Goal: Task Accomplishment & Management: Manage account settings

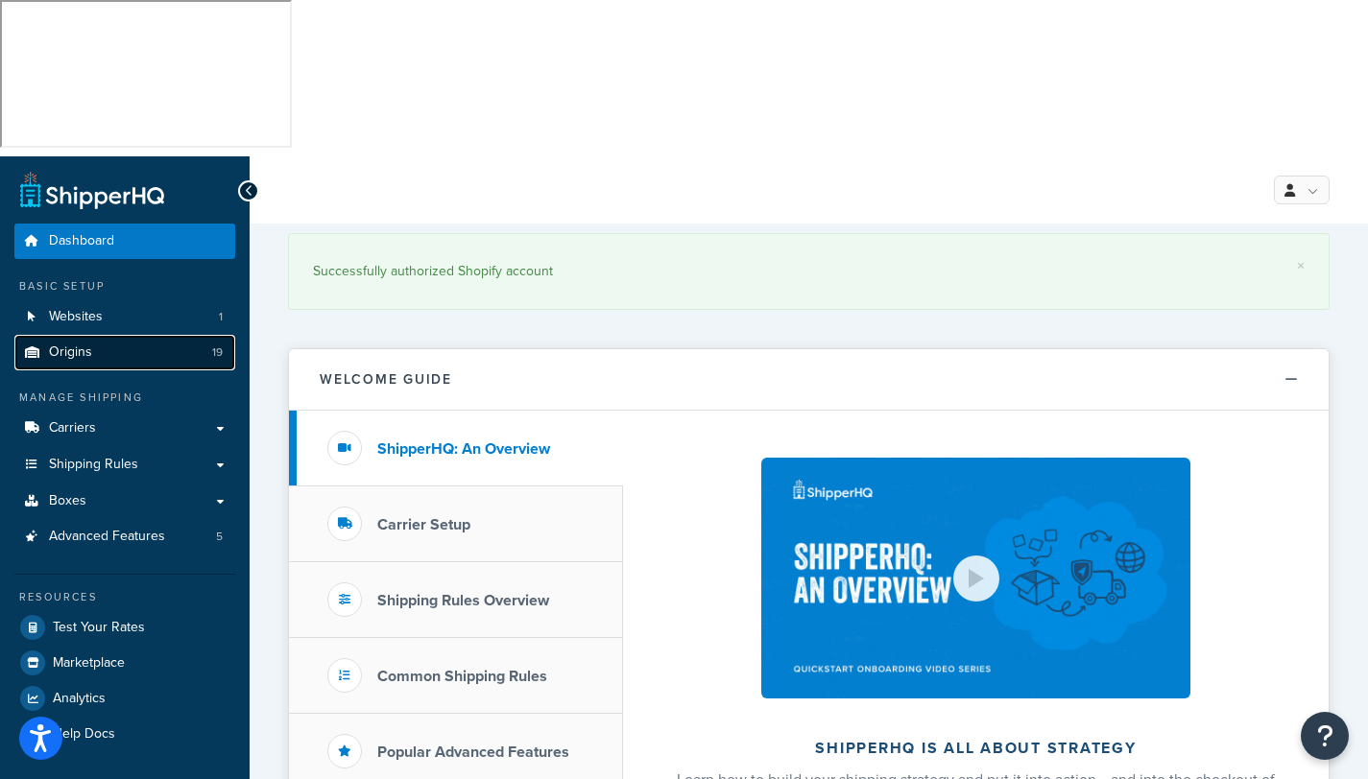
click at [77, 345] on span "Origins" at bounding box center [70, 353] width 43 height 16
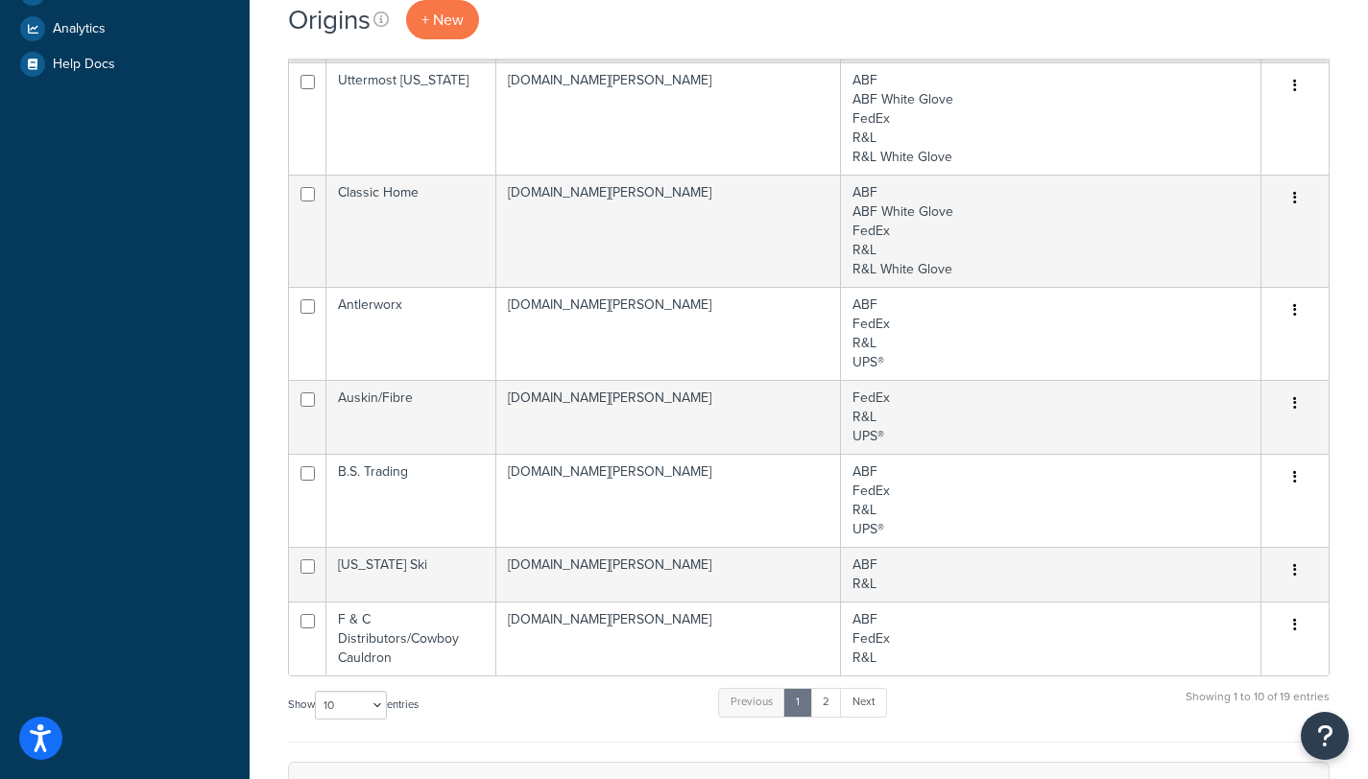
scroll to position [717, 0]
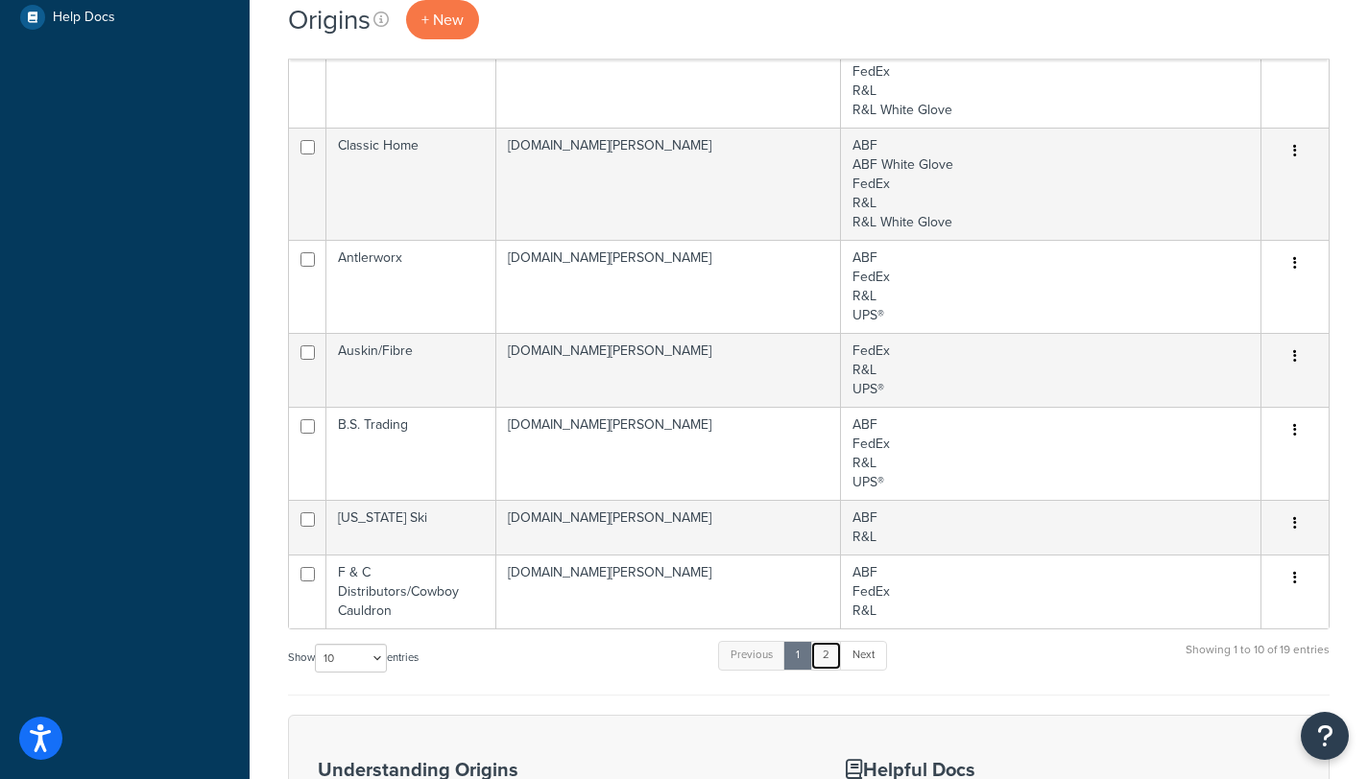
click at [836, 641] on link "2" at bounding box center [826, 655] width 32 height 29
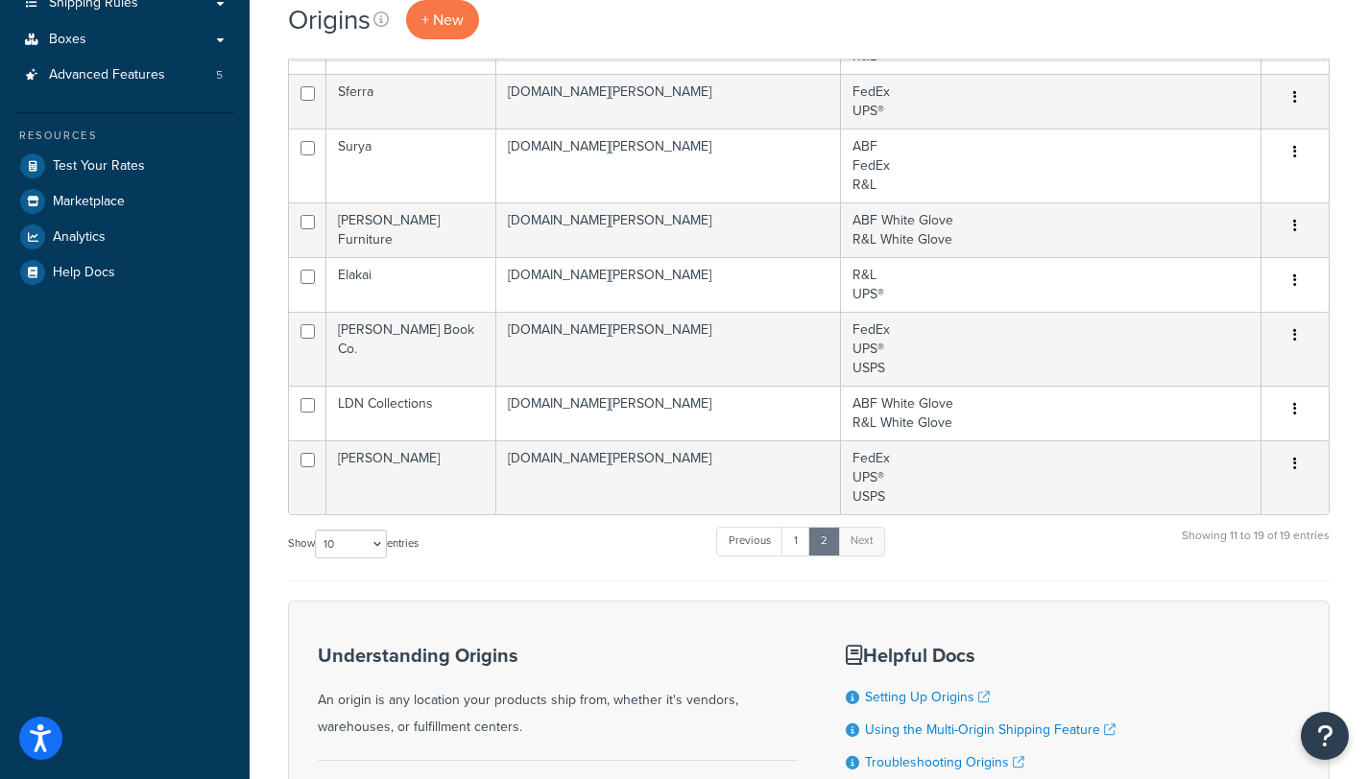
scroll to position [368, 0]
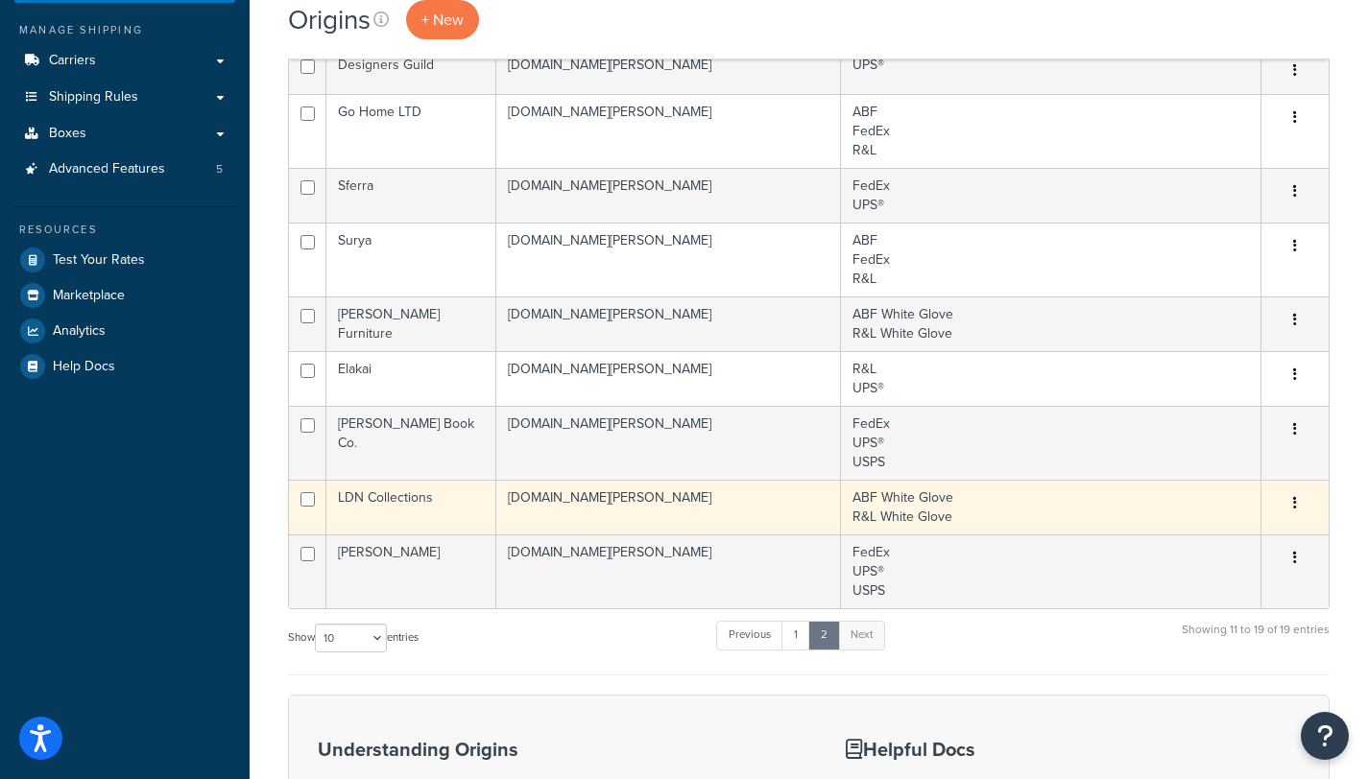
click at [611, 480] on td "[DOMAIN_NAME][PERSON_NAME]" at bounding box center [668, 507] width 345 height 55
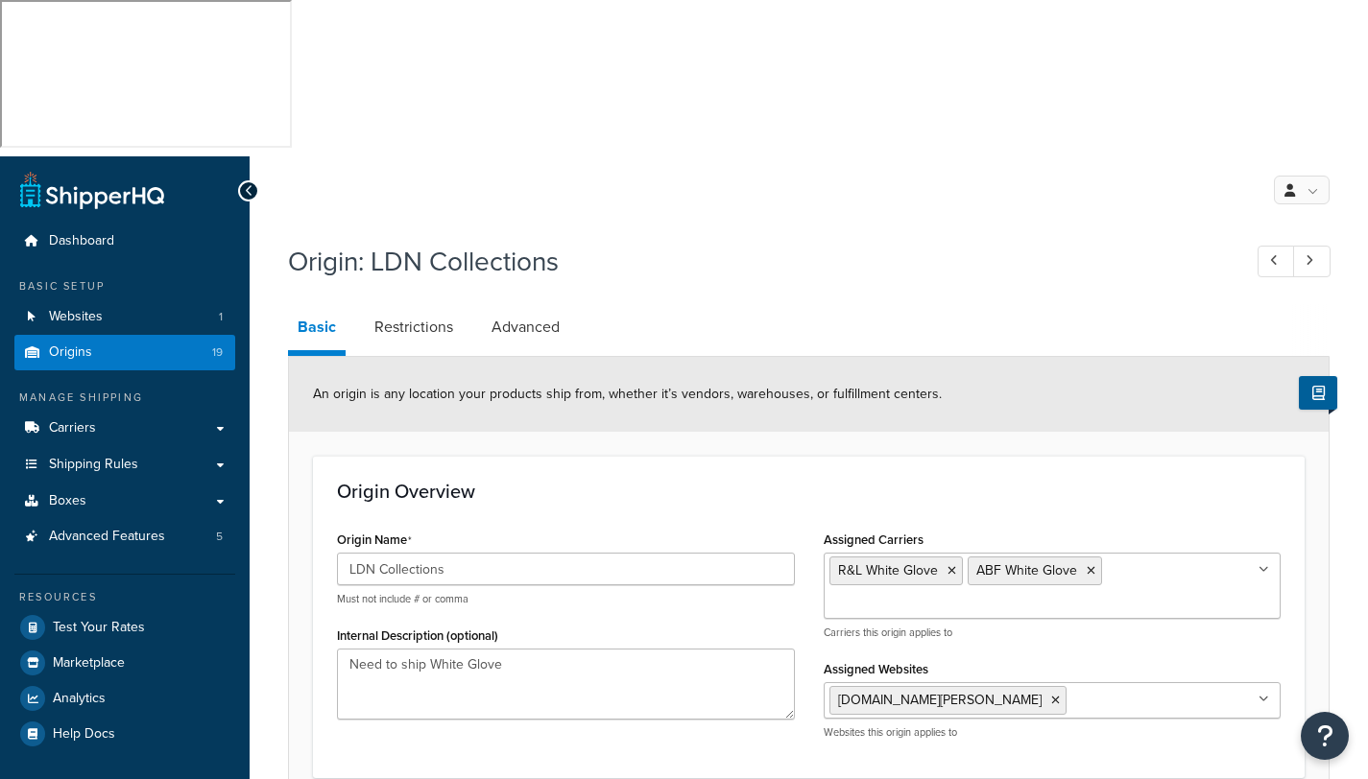
select select "5"
click at [515, 304] on link "Advanced" at bounding box center [525, 327] width 87 height 46
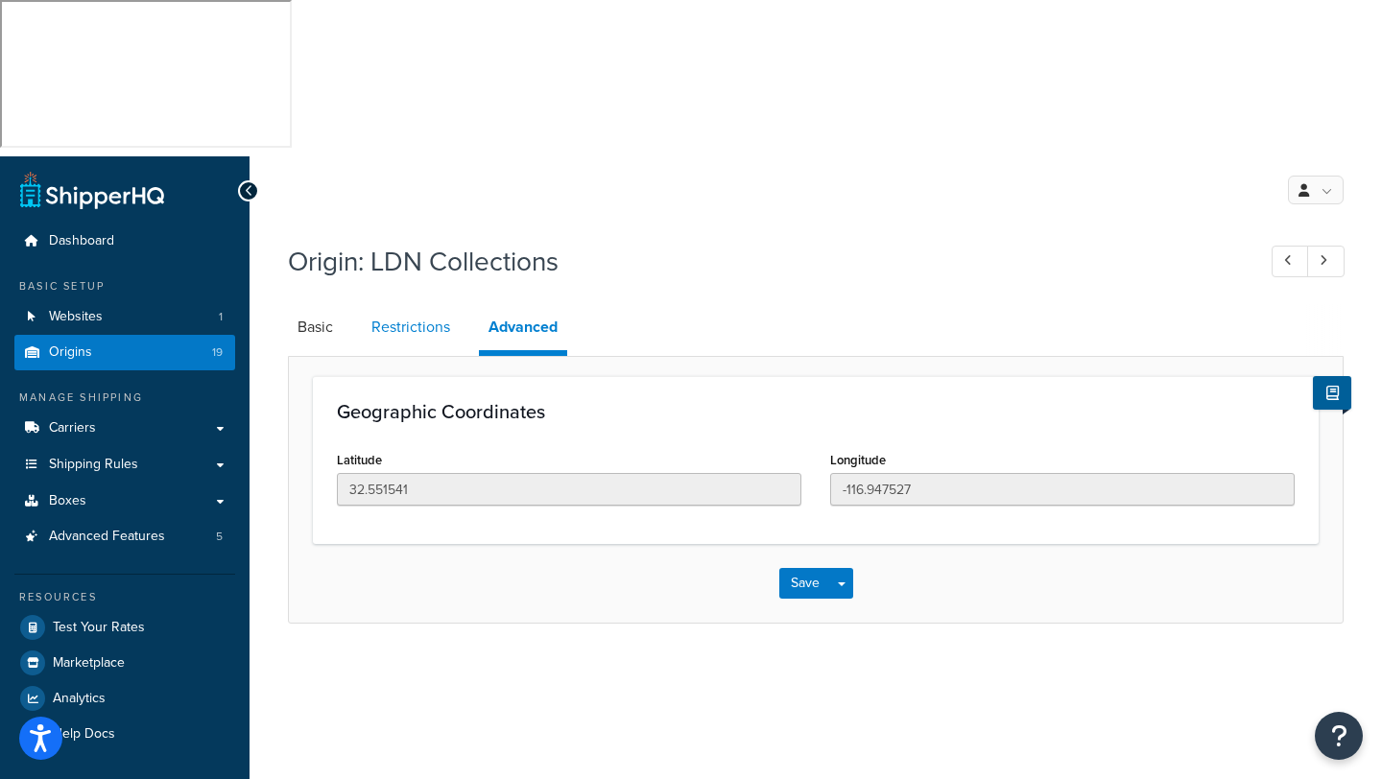
click at [411, 304] on link "Restrictions" at bounding box center [411, 327] width 98 height 46
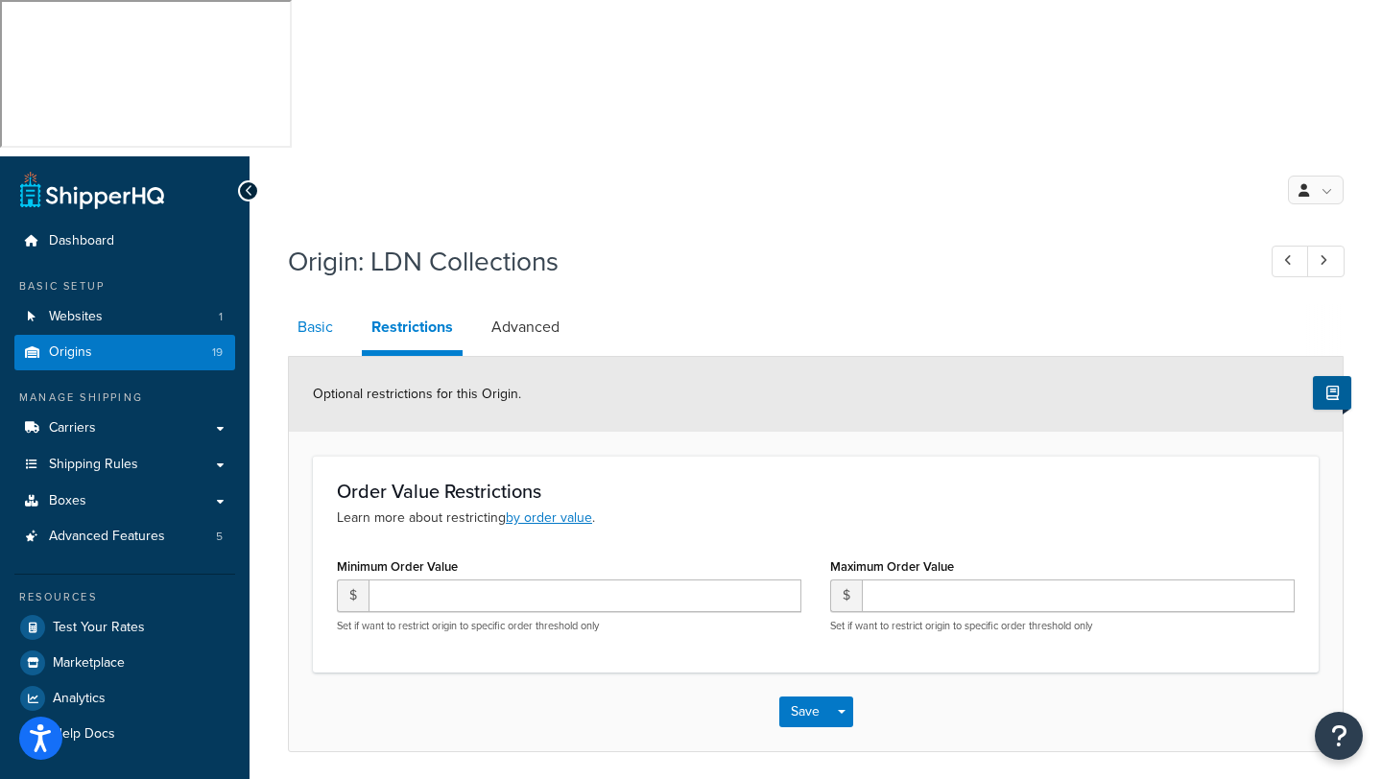
click at [318, 304] on link "Basic" at bounding box center [315, 327] width 55 height 46
select select "5"
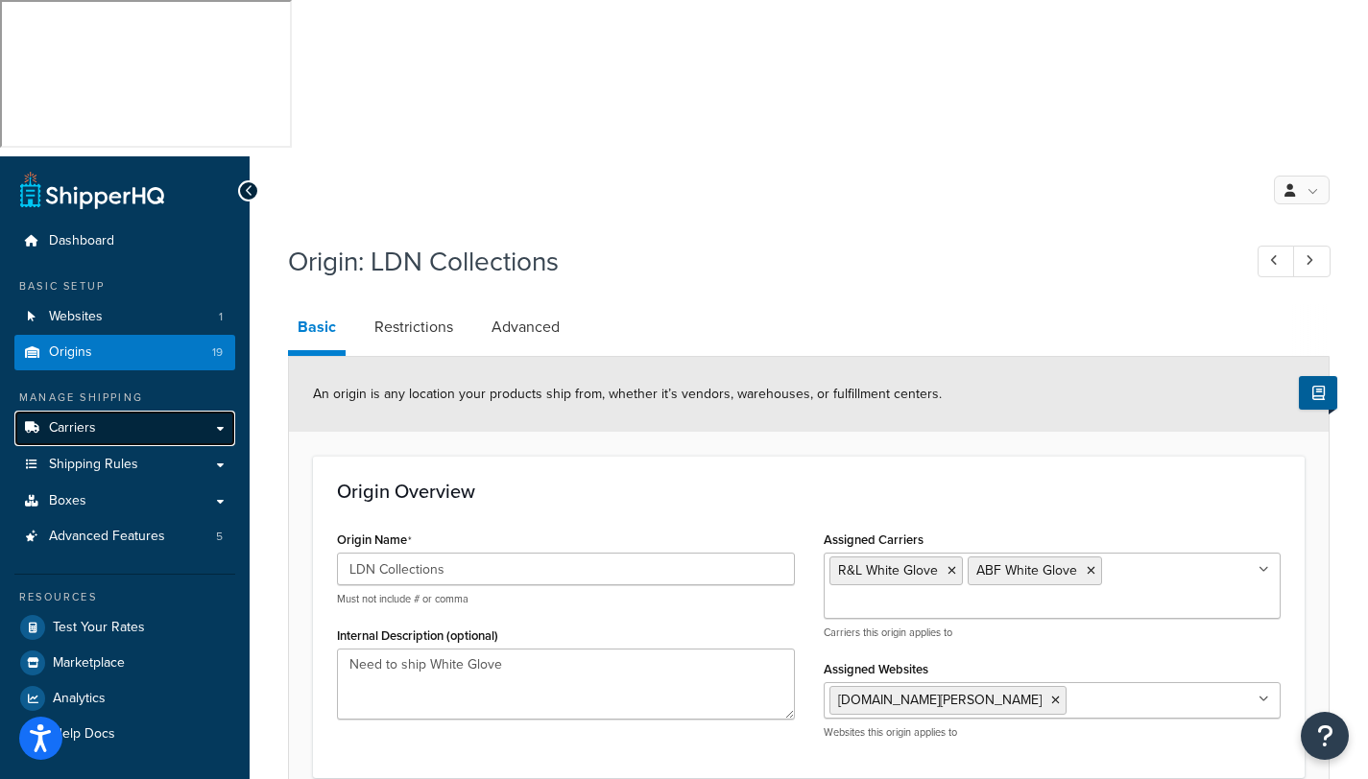
click at [60, 420] on span "Carriers" at bounding box center [72, 428] width 47 height 16
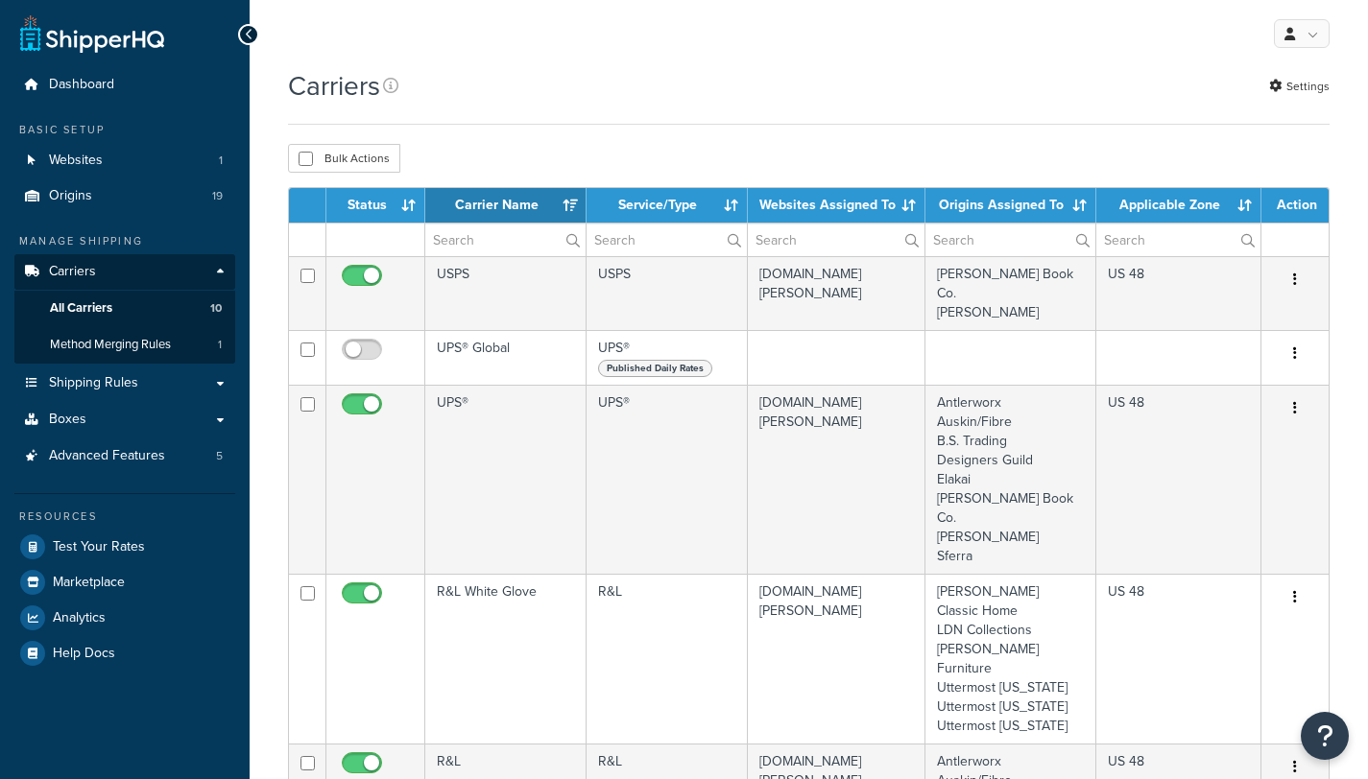
select select "15"
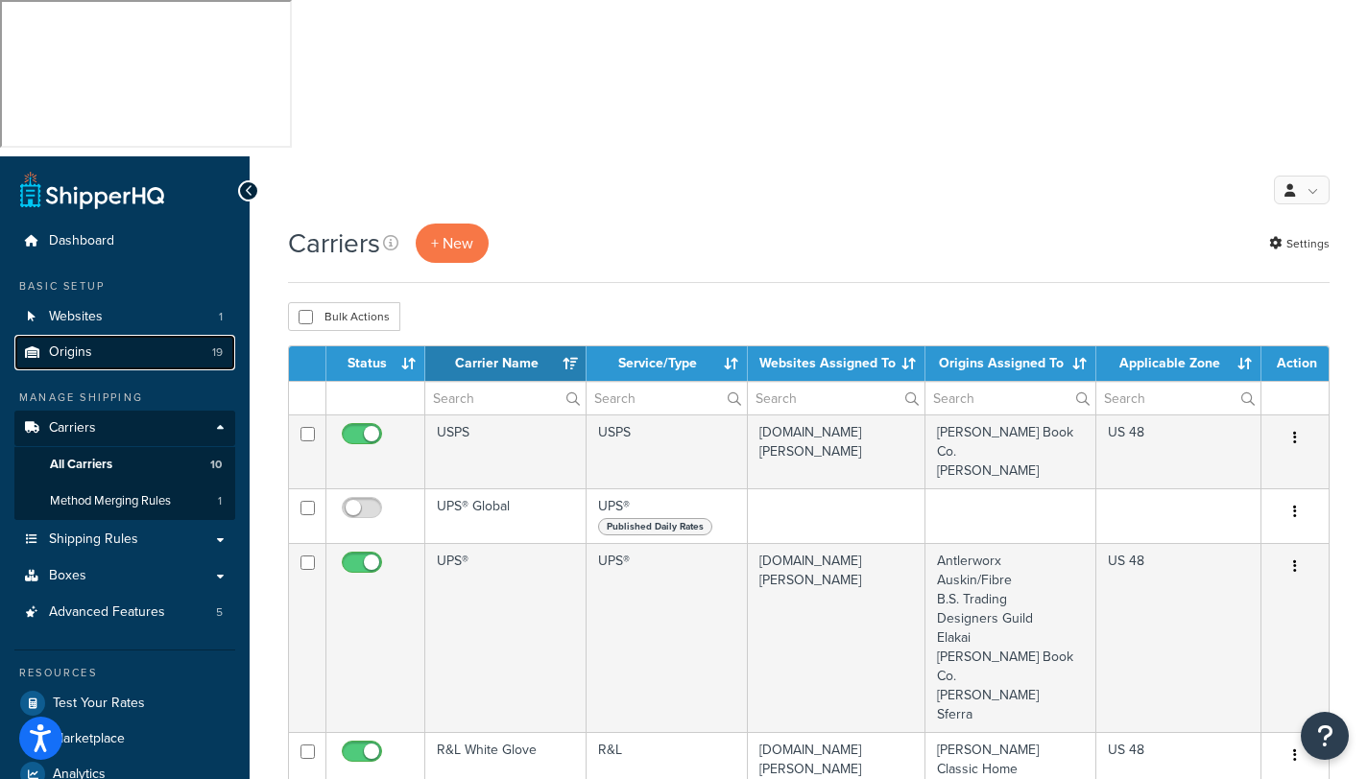
click at [93, 335] on link "Origins 19" at bounding box center [124, 353] width 221 height 36
